Goal: Information Seeking & Learning: Check status

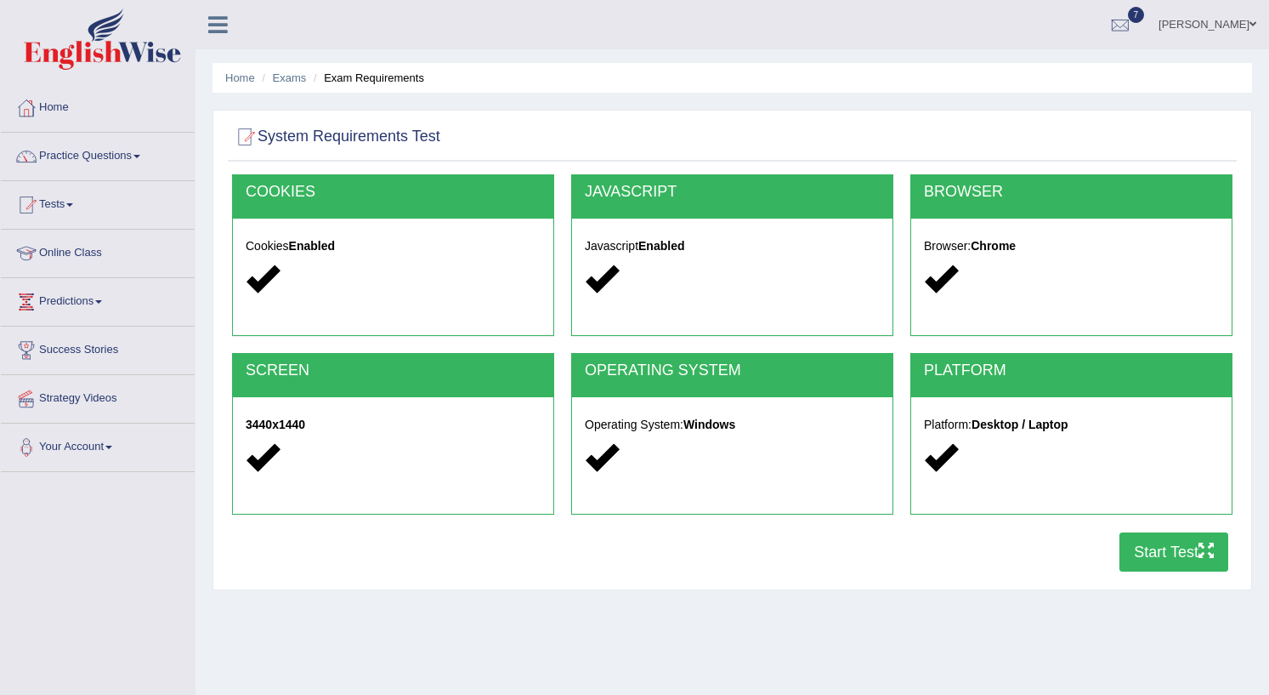
click at [797, 586] on div "System Requirements Test [GEOGRAPHIC_DATA] Cookies Enabled JAVASCRIPT Javascrip…" at bounding box center [733, 350] width 1040 height 480
click at [1199, 551] on icon "button" at bounding box center [1206, 549] width 15 height 15
click at [1178, 553] on button "Start Test" at bounding box center [1174, 551] width 109 height 39
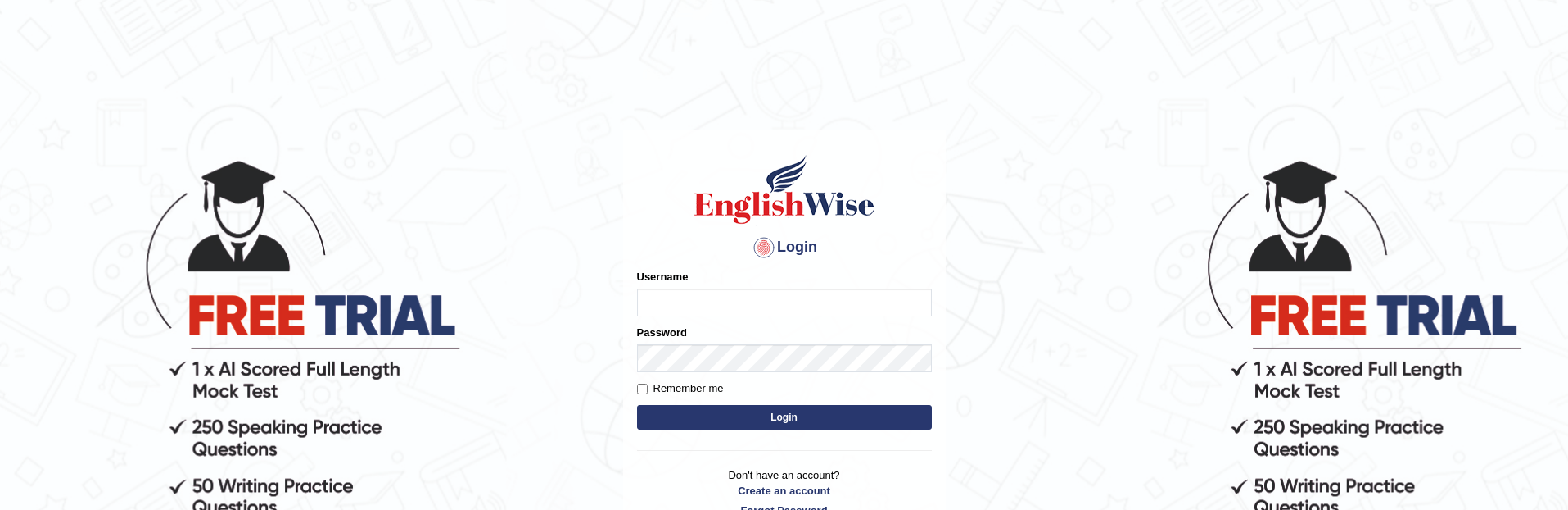
click at [679, 308] on input "Username" at bounding box center [784, 302] width 295 height 28
type input "P"
type input "prathimasingh99"
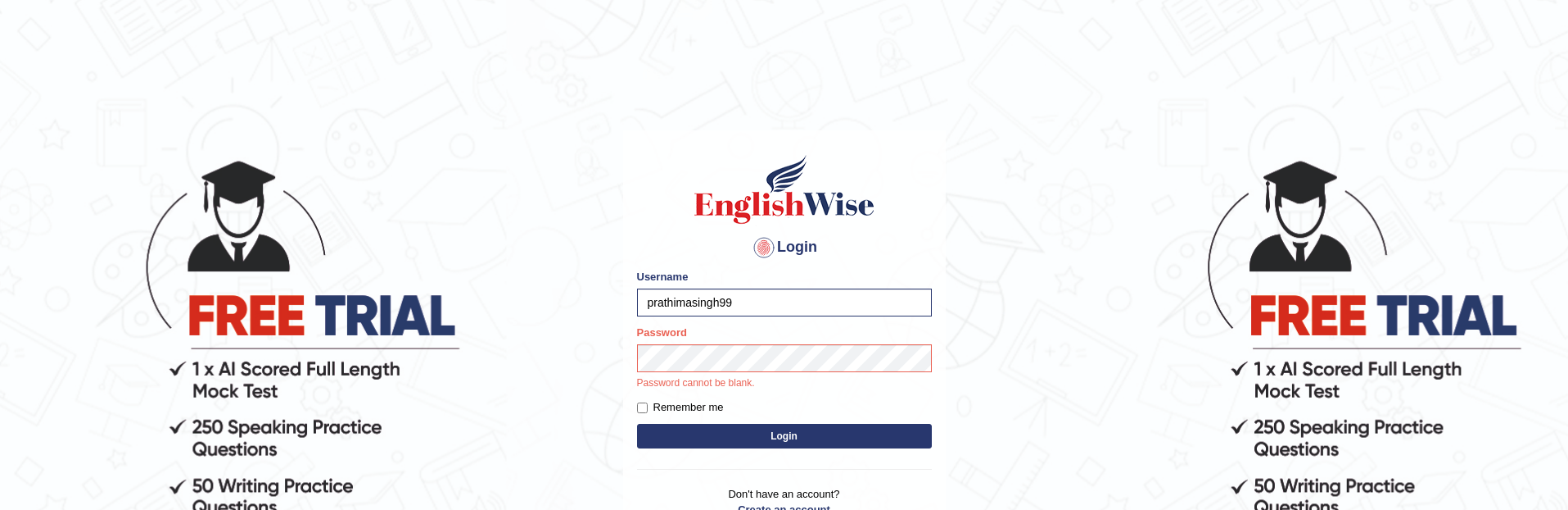
click at [717, 407] on label "Remember me" at bounding box center [680, 407] width 87 height 16
click at [647, 407] on input "Remember me" at bounding box center [641, 407] width 11 height 11
checkbox input "true"
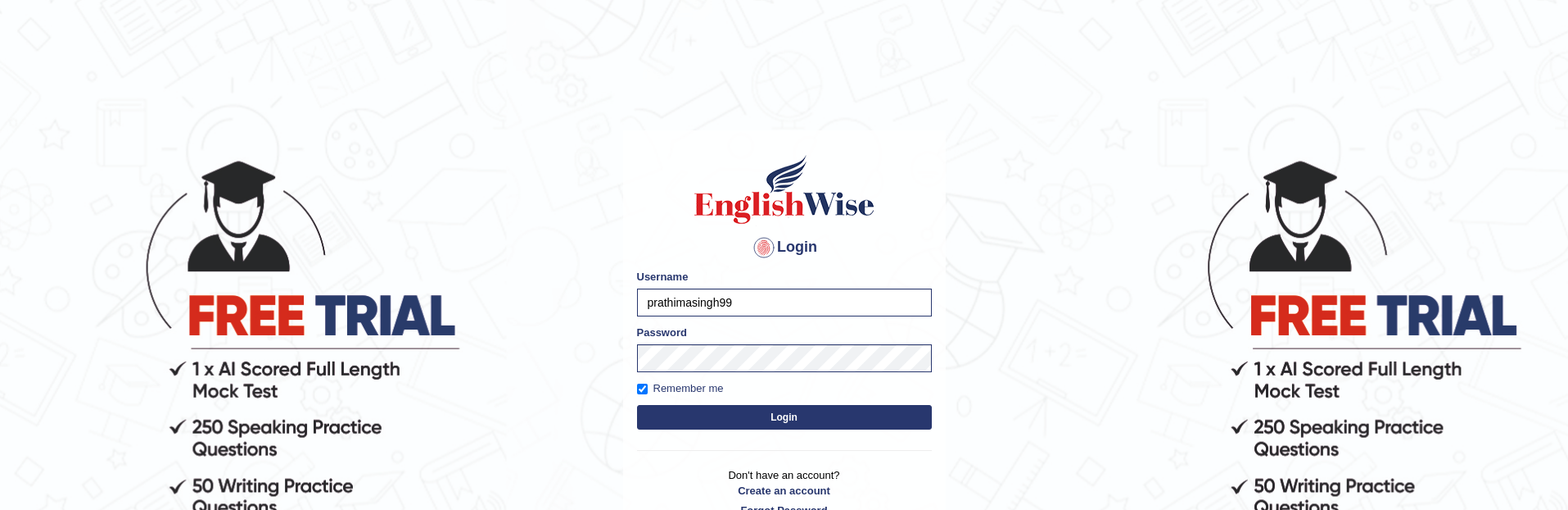
click at [822, 402] on form "Please fix the following errors: Username prathimasingh99 Password Remember me …" at bounding box center [784, 351] width 295 height 165
click at [827, 417] on button "Login" at bounding box center [784, 417] width 295 height 25
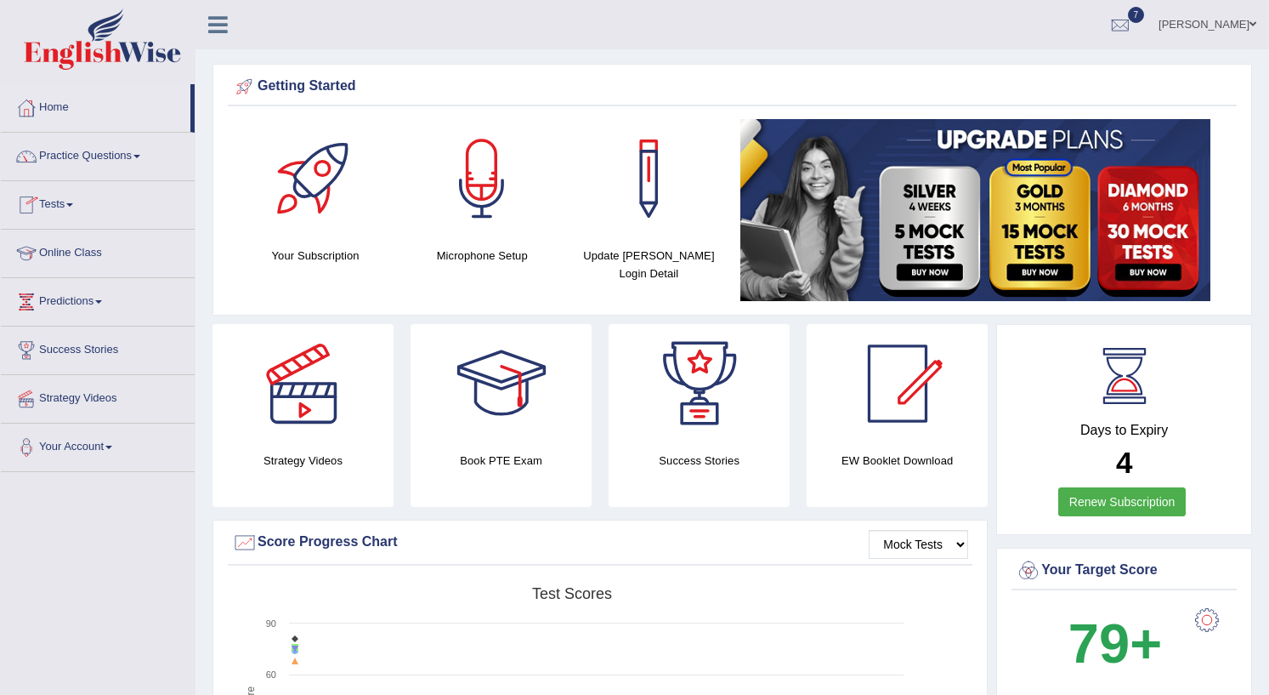
click at [71, 200] on link "Tests" at bounding box center [98, 202] width 194 height 43
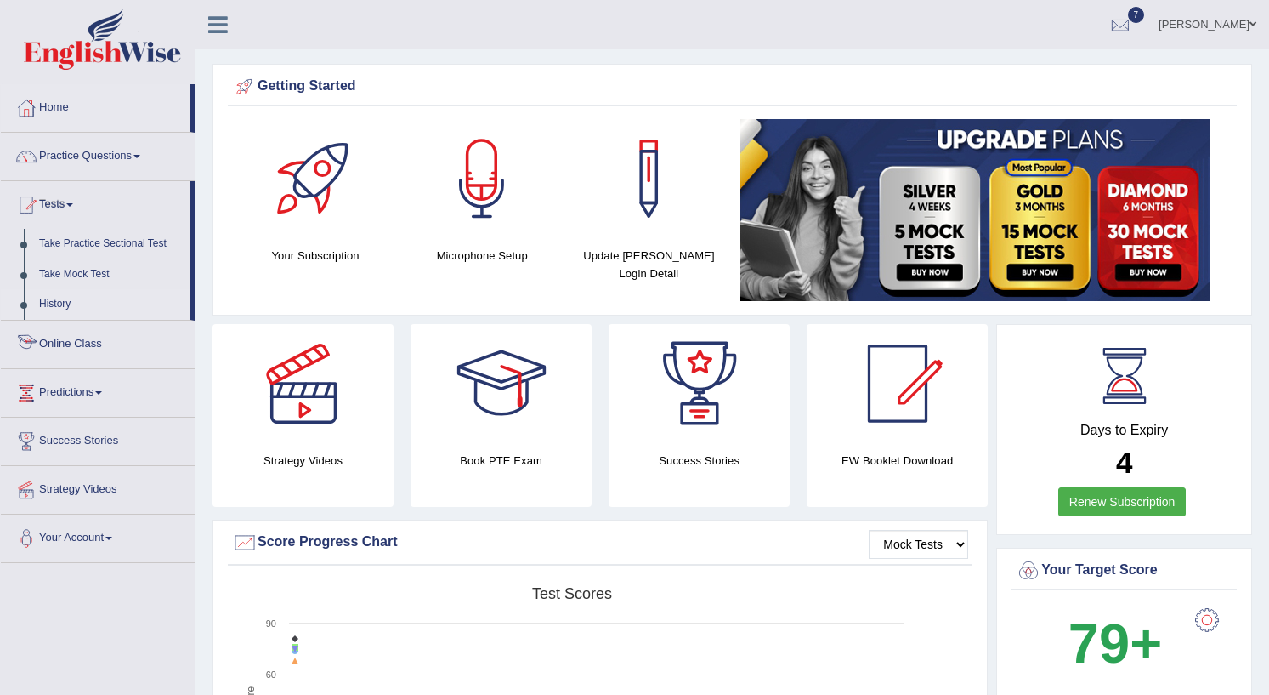
click at [62, 301] on link "History" at bounding box center [110, 304] width 159 height 31
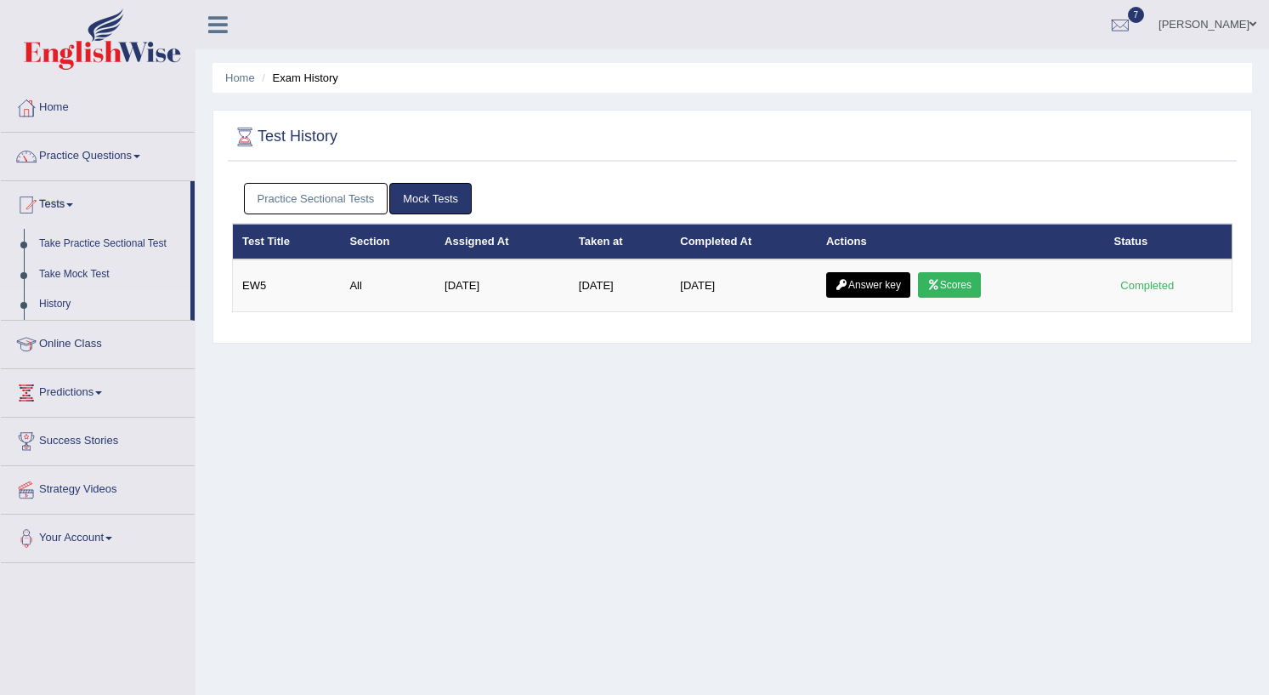
click at [357, 195] on link "Practice Sectional Tests" at bounding box center [316, 198] width 145 height 31
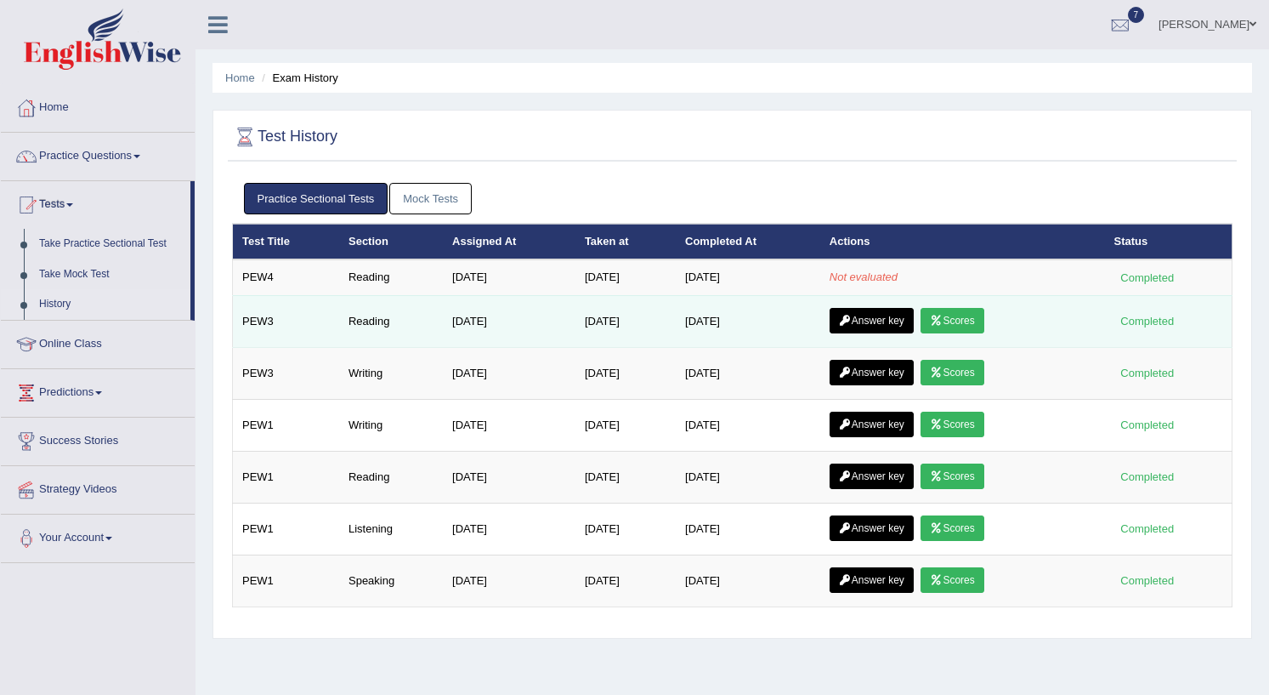
click at [859, 326] on link "Answer key" at bounding box center [872, 321] width 84 height 26
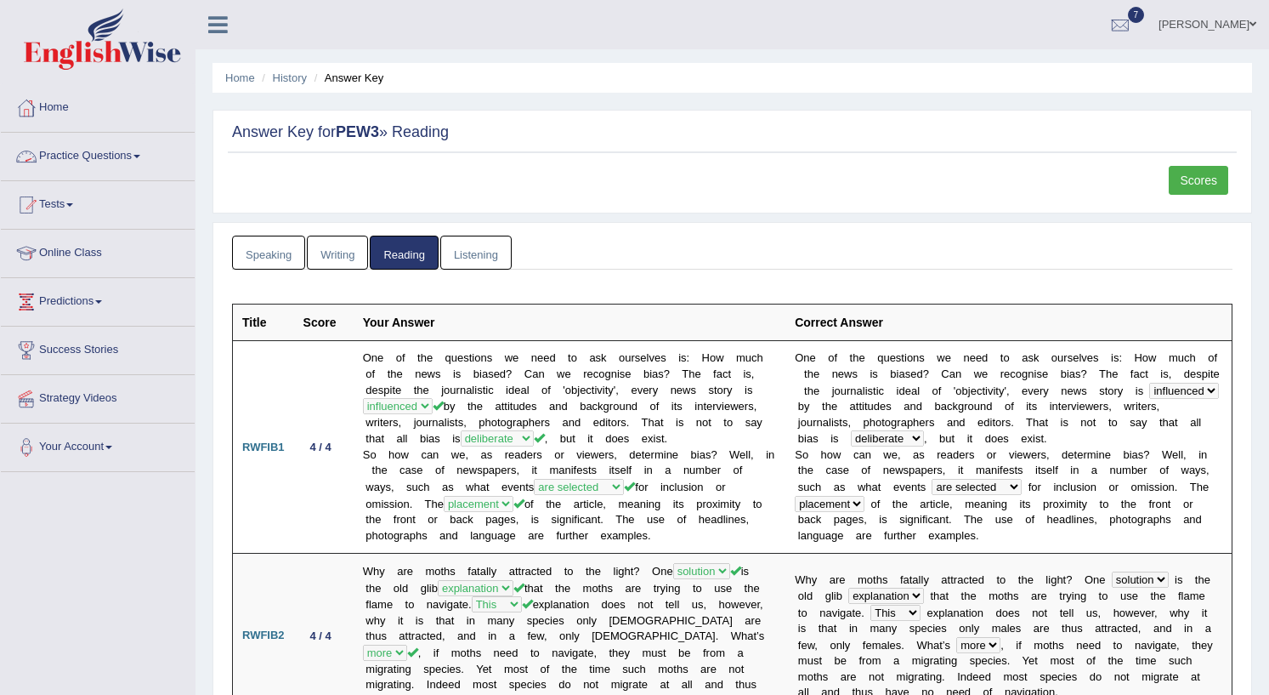
click at [115, 153] on link "Practice Questions" at bounding box center [98, 154] width 194 height 43
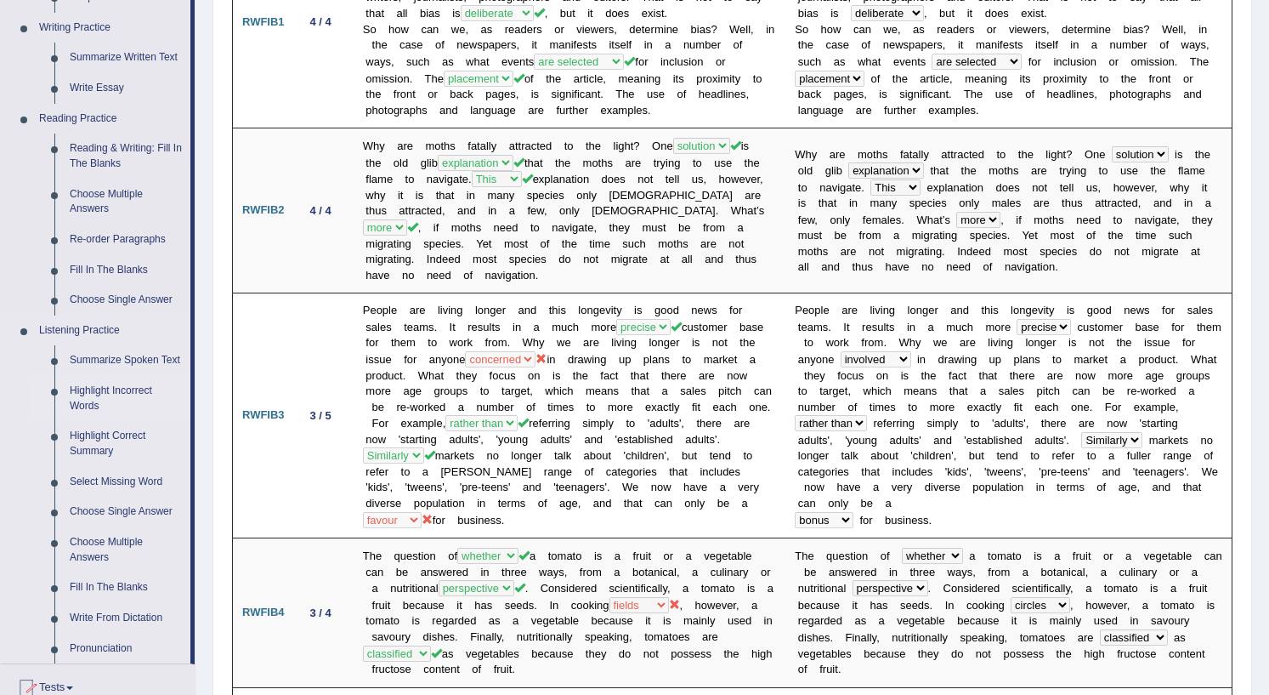
scroll to position [850, 0]
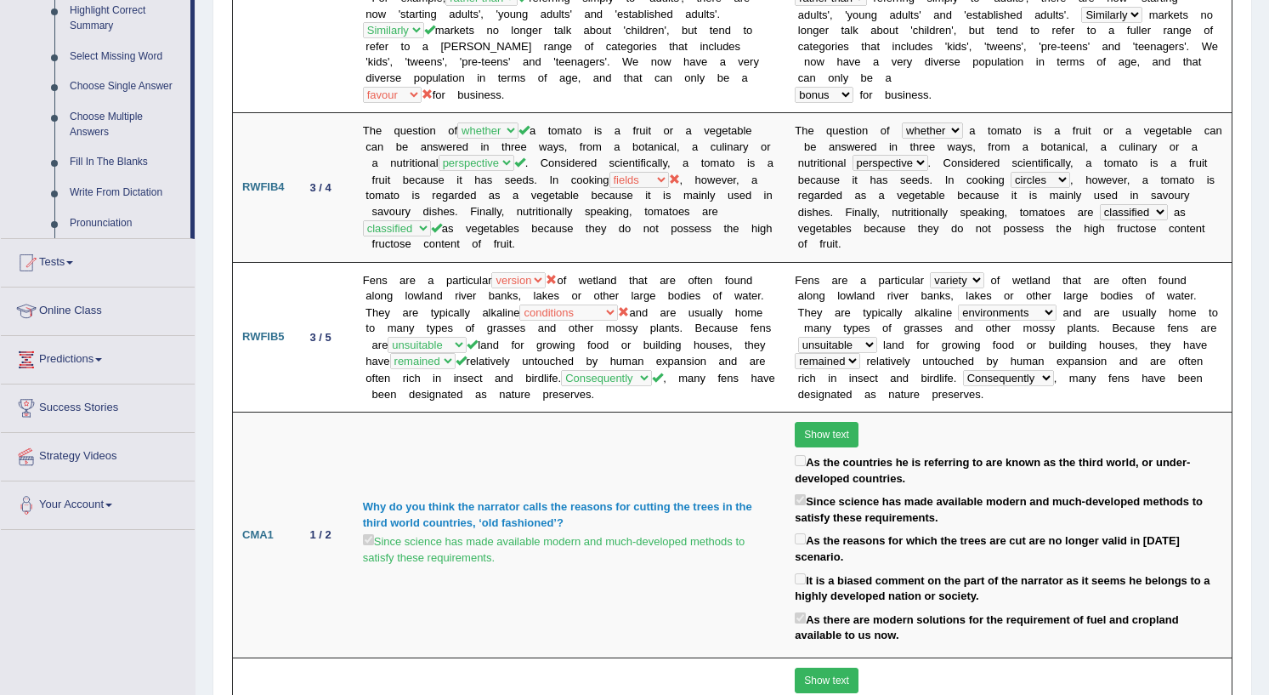
click at [68, 315] on link "Online Class" at bounding box center [98, 308] width 194 height 43
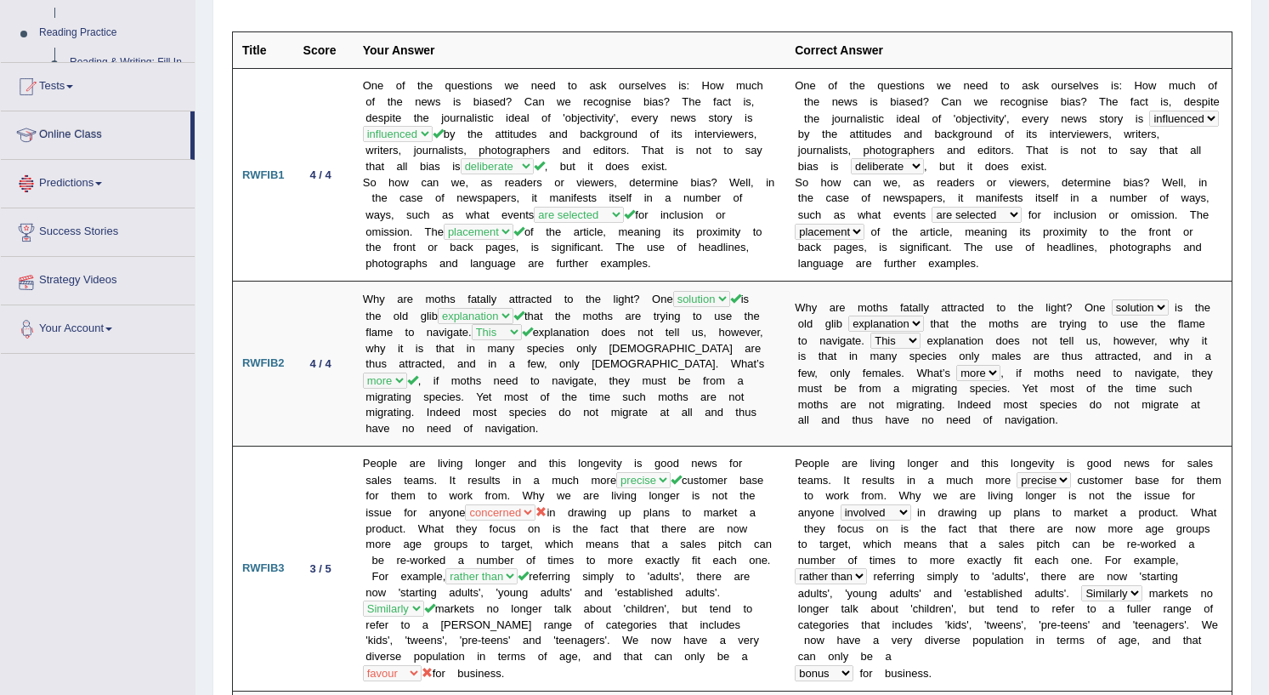
scroll to position [226, 0]
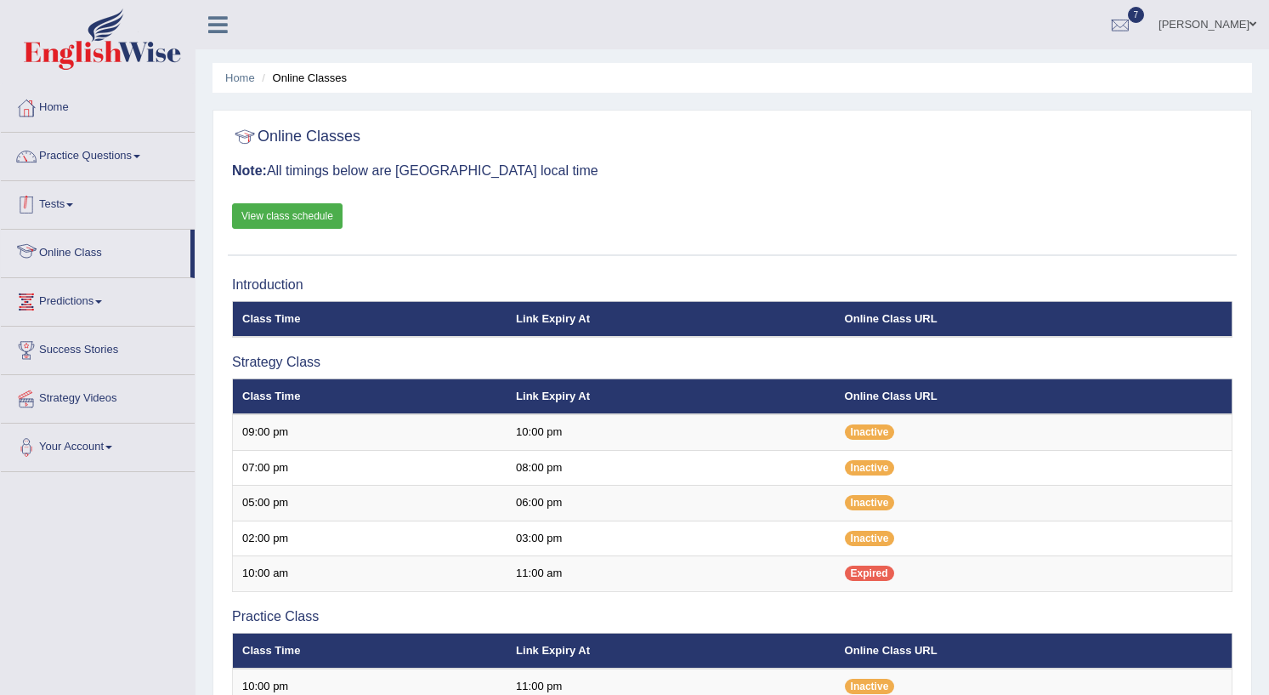
click at [65, 210] on link "Tests" at bounding box center [98, 202] width 194 height 43
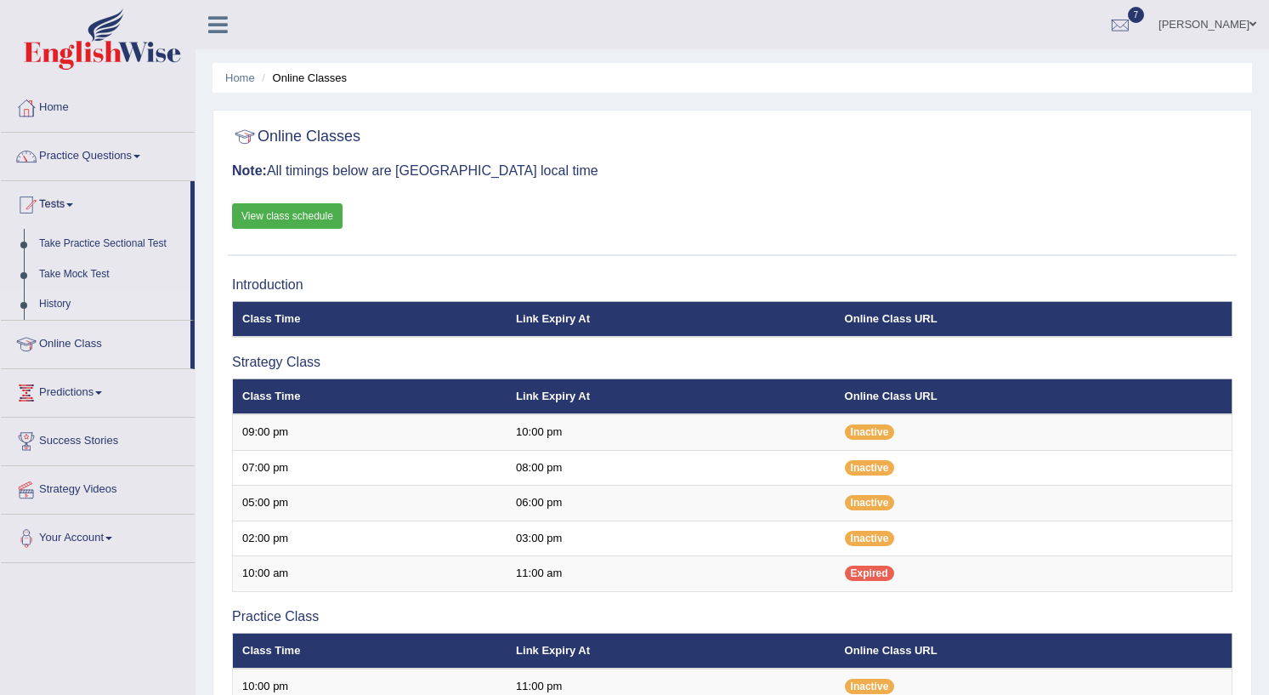
click at [65, 294] on link "History" at bounding box center [110, 304] width 159 height 31
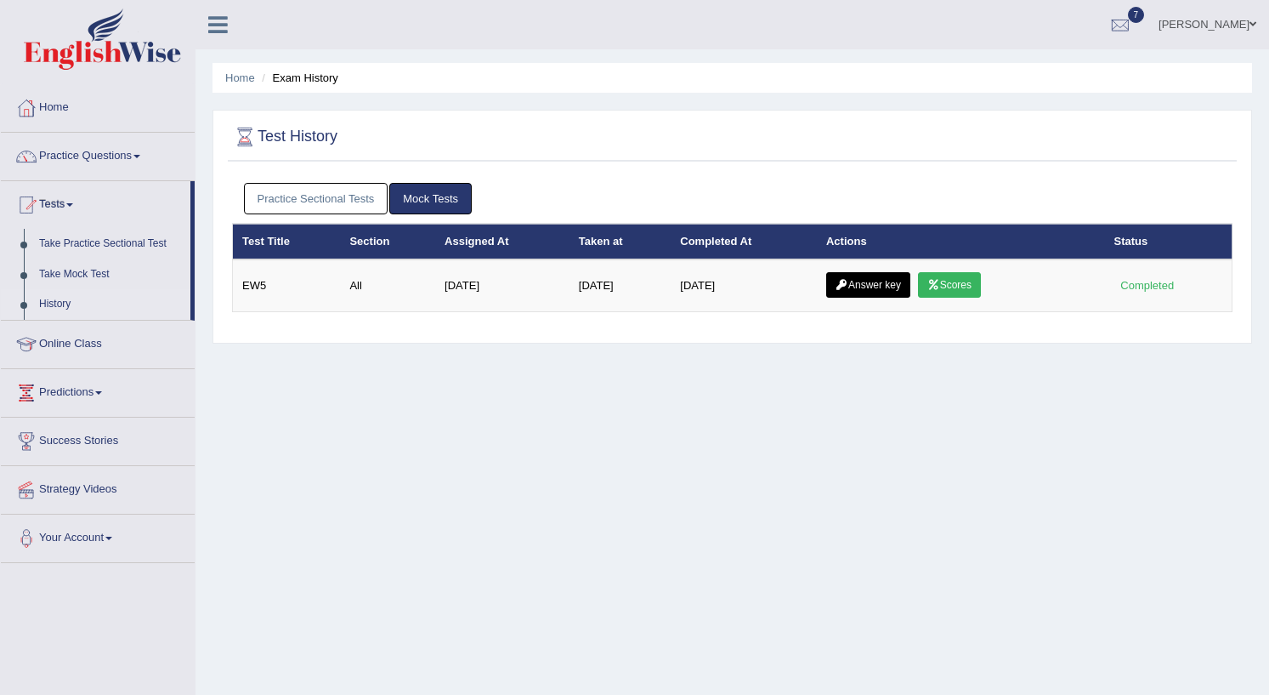
click at [293, 201] on link "Practice Sectional Tests" at bounding box center [316, 198] width 145 height 31
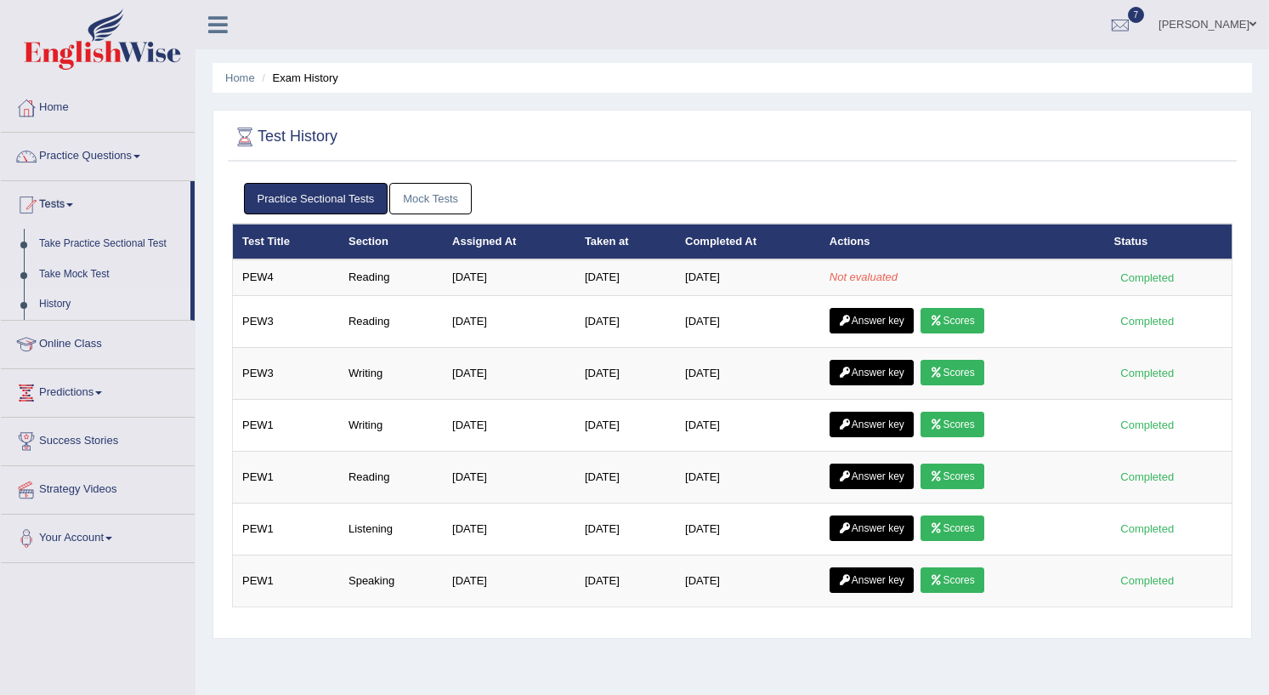
click at [712, 660] on div "Home Exam History Test History Practice Sectional Tests Mock Tests Test Title S…" at bounding box center [733, 425] width 1074 height 850
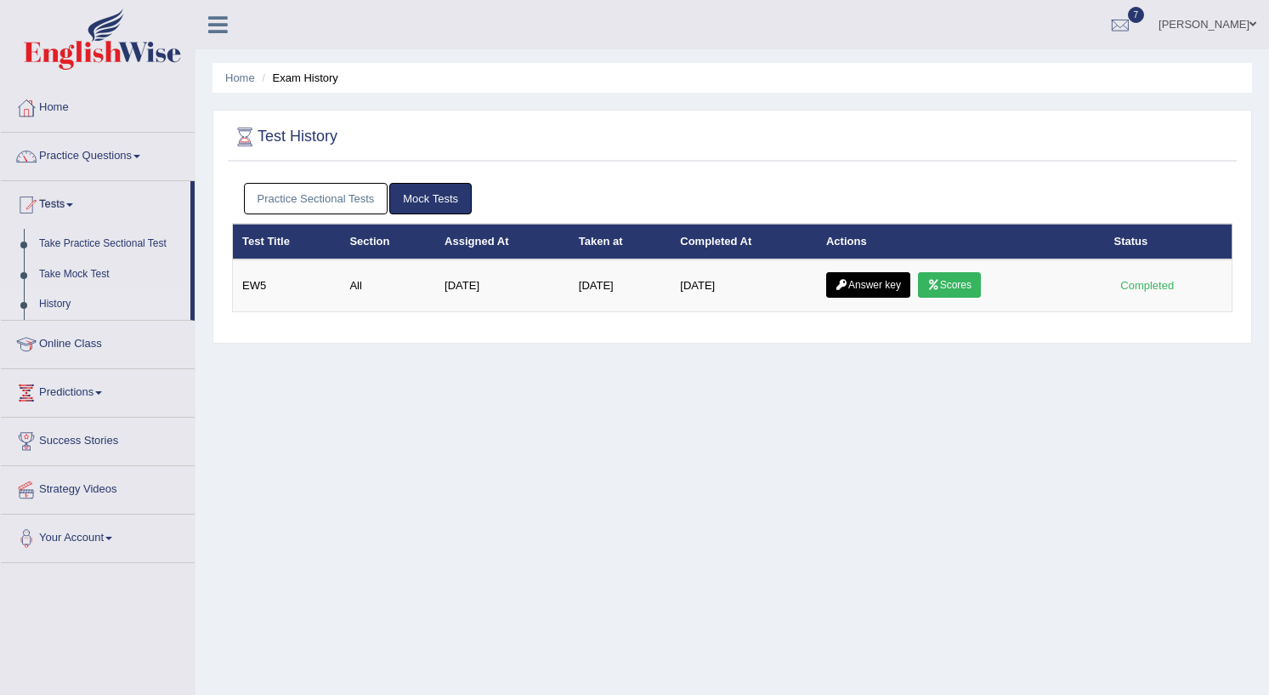
click at [301, 192] on link "Practice Sectional Tests" at bounding box center [316, 198] width 145 height 31
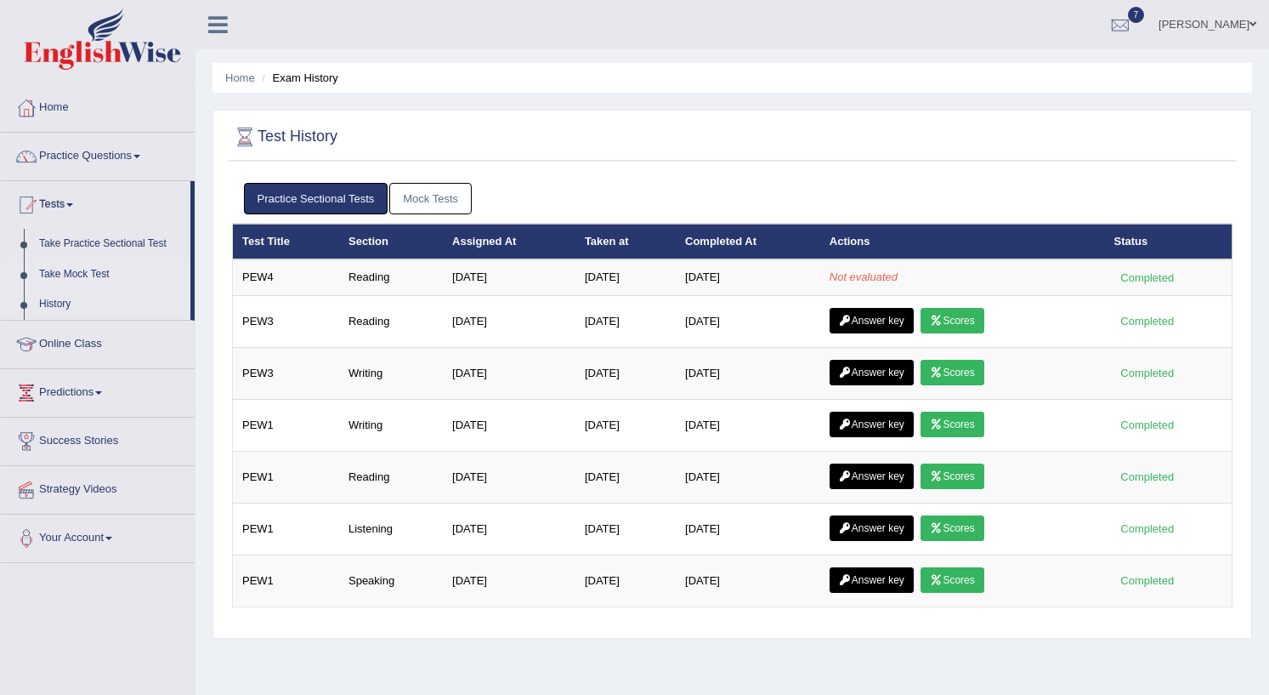
click at [82, 265] on link "Take Mock Test" at bounding box center [110, 274] width 159 height 31
